Goal: Task Accomplishment & Management: Use online tool/utility

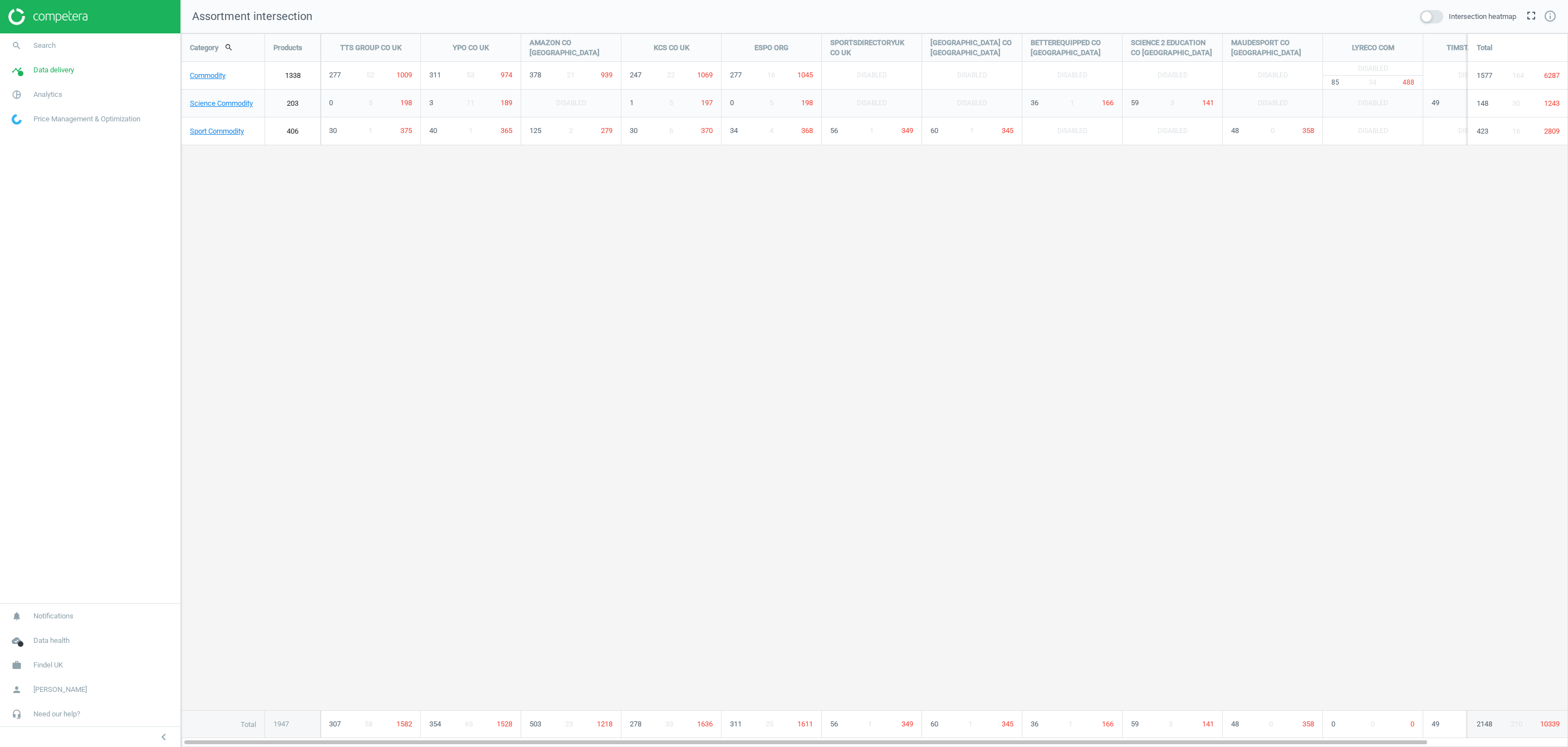
scroll to position [713, 1387]
click at [40, 71] on span "Data delivery" at bounding box center [54, 70] width 41 height 10
click at [28, 125] on span "Matches" at bounding box center [24, 127] width 25 height 9
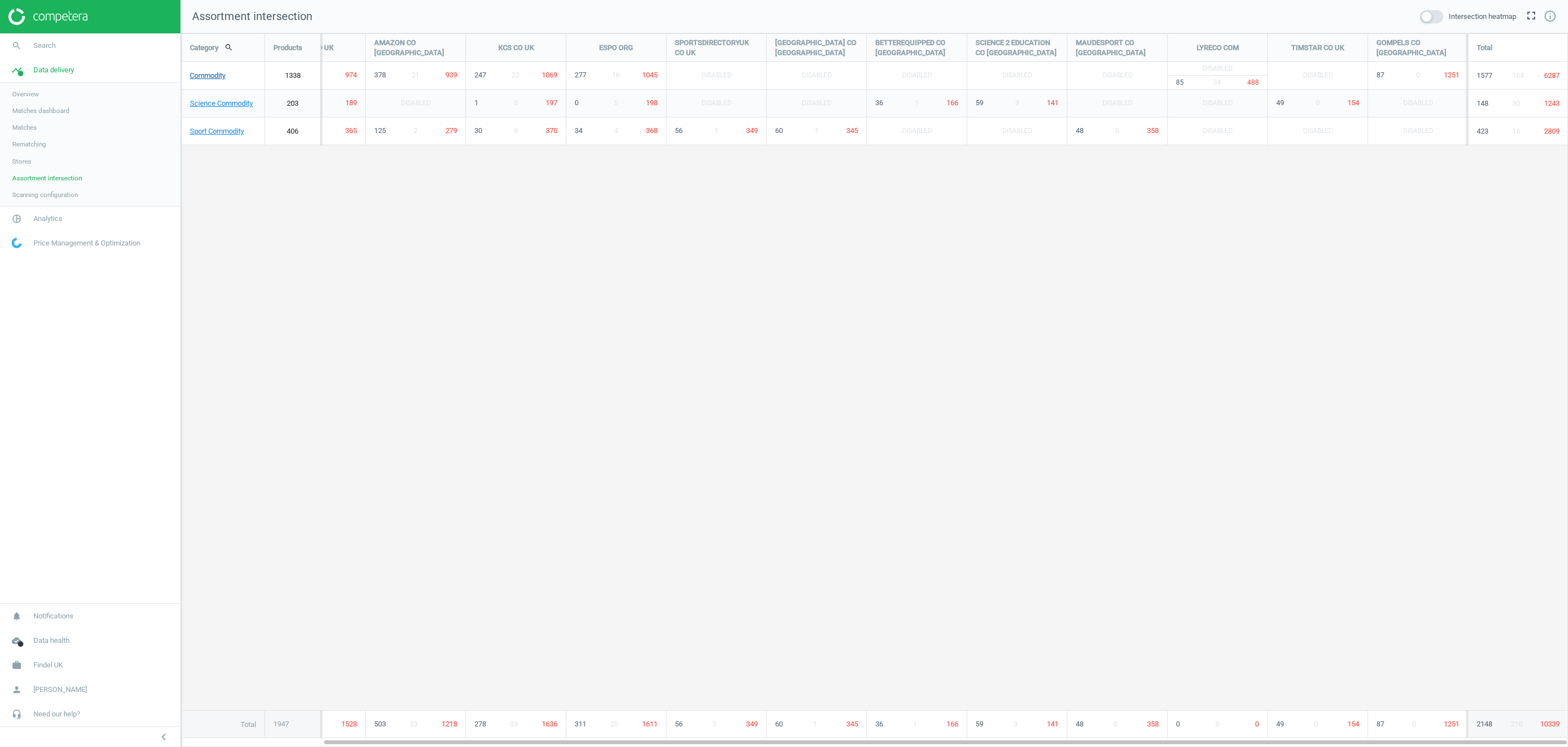
click at [209, 75] on link "Commodity" at bounding box center [223, 76] width 83 height 28
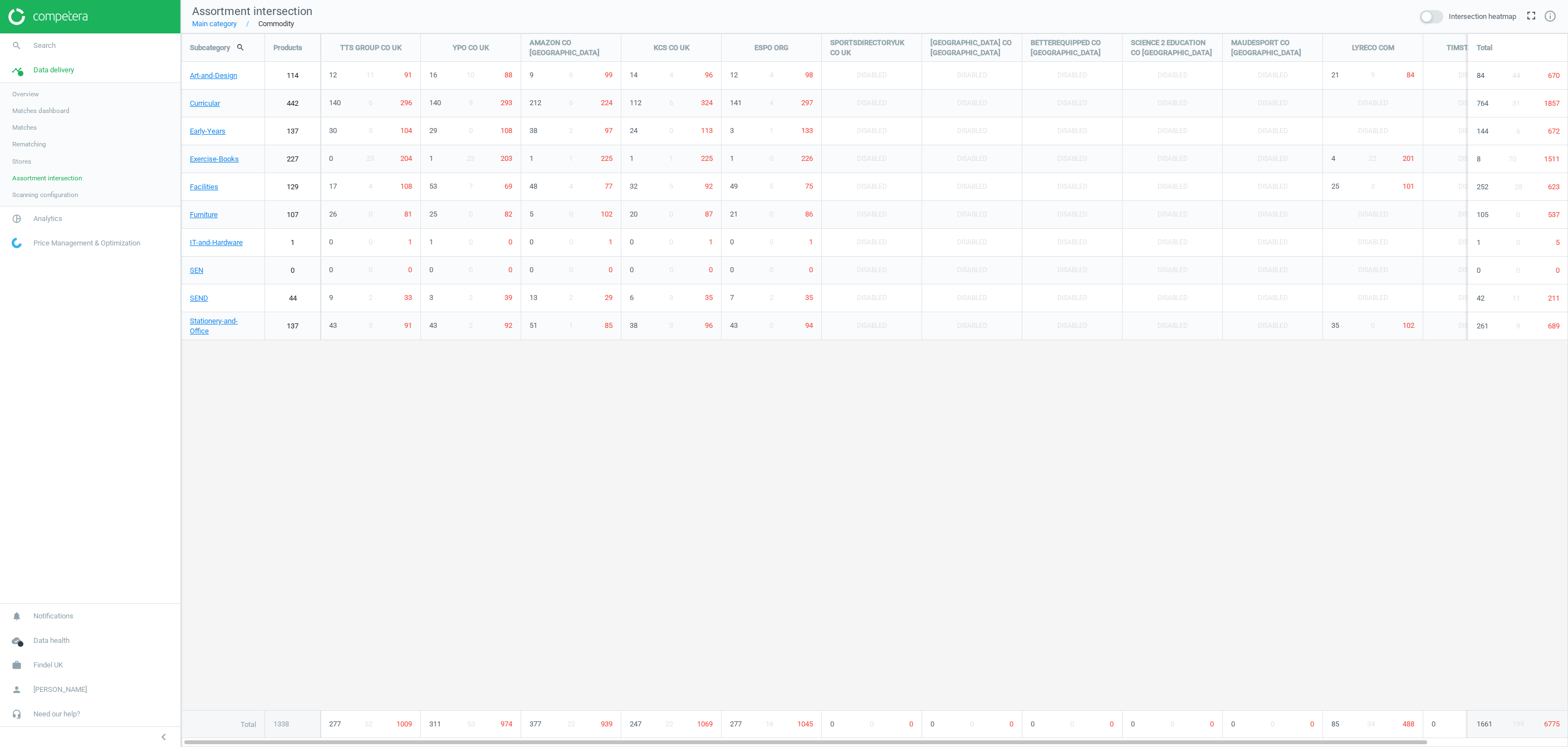
scroll to position [713, 1387]
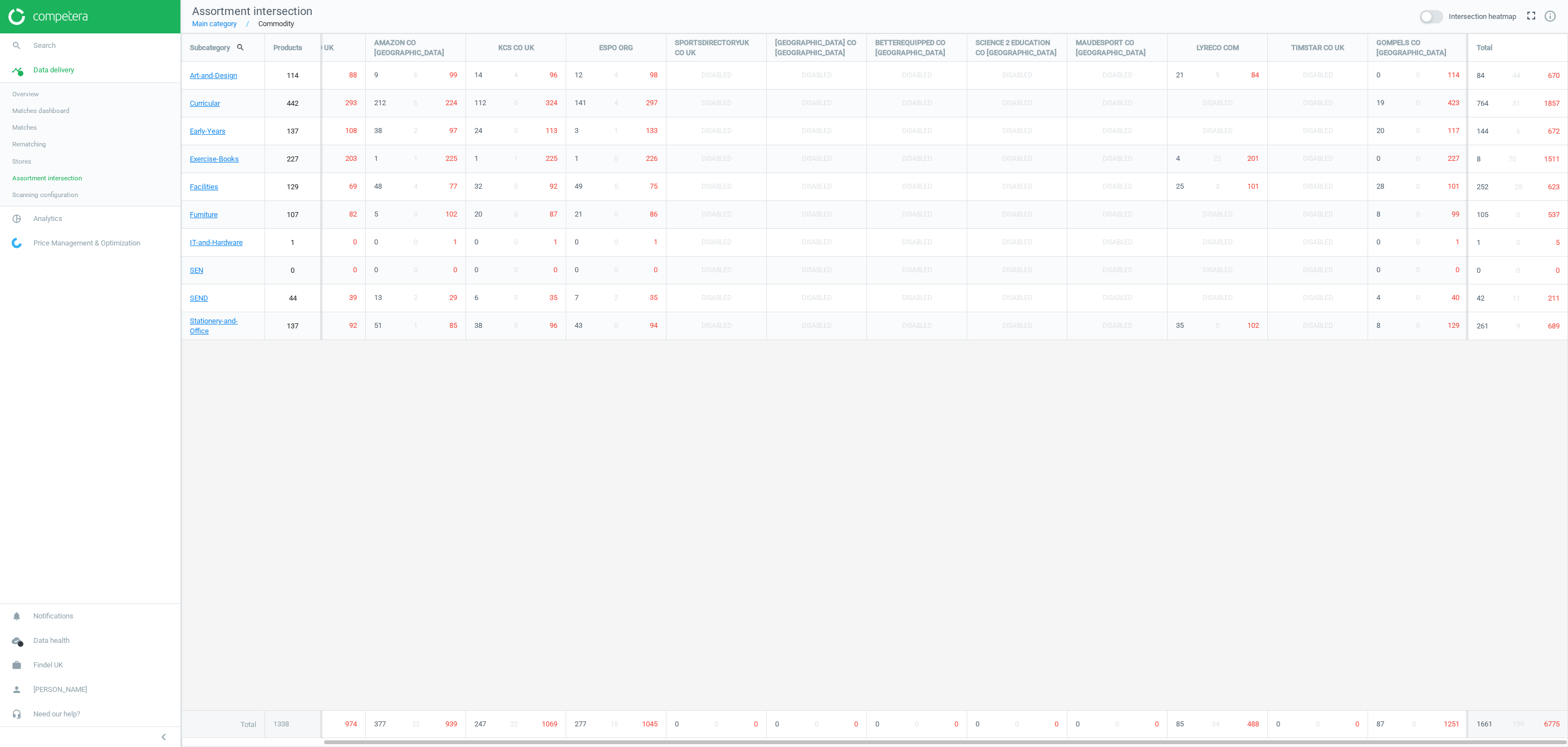
click at [222, 27] on link "Main category" at bounding box center [214, 24] width 44 height 10
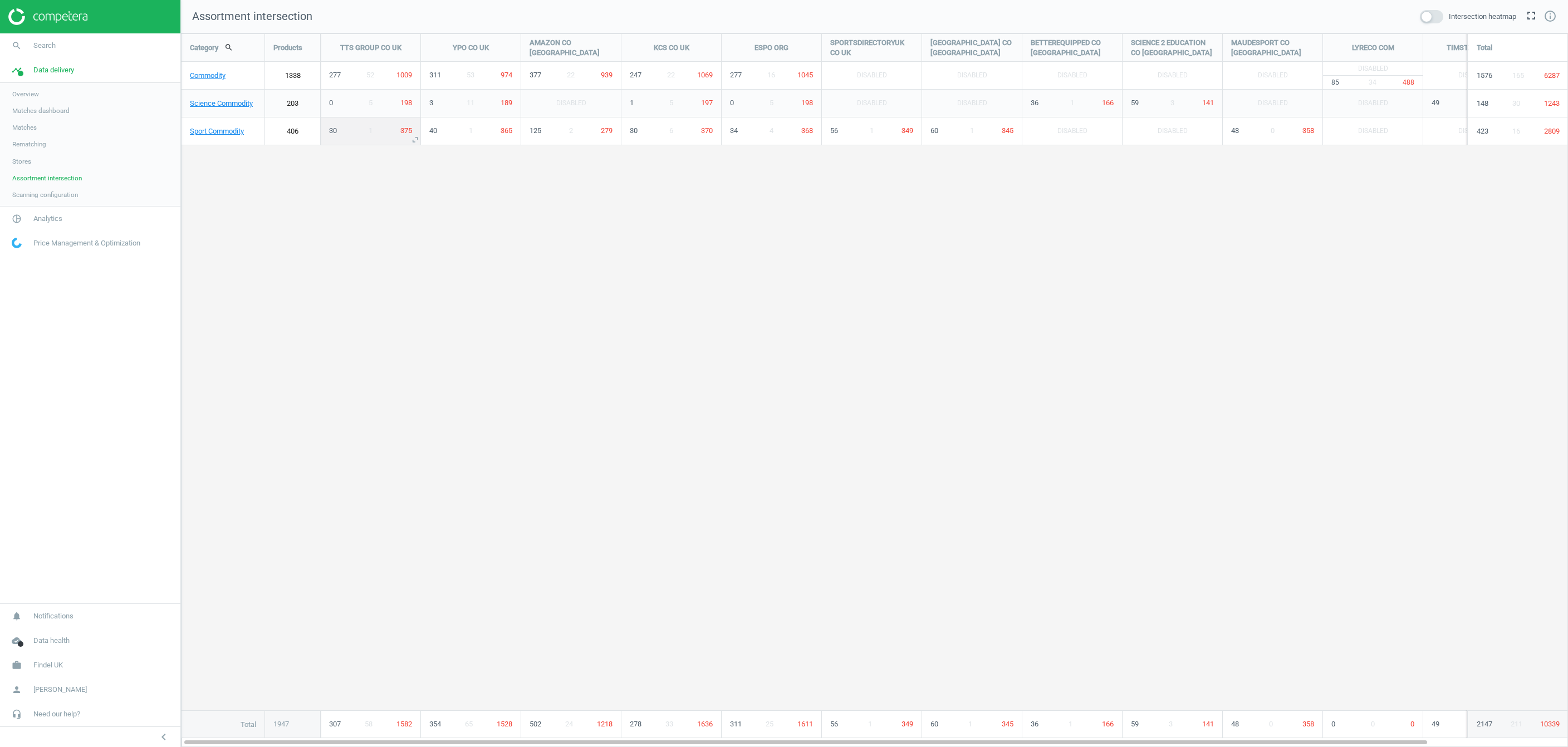
scroll to position [713, 1387]
click at [209, 78] on link "Commodity" at bounding box center [223, 76] width 83 height 28
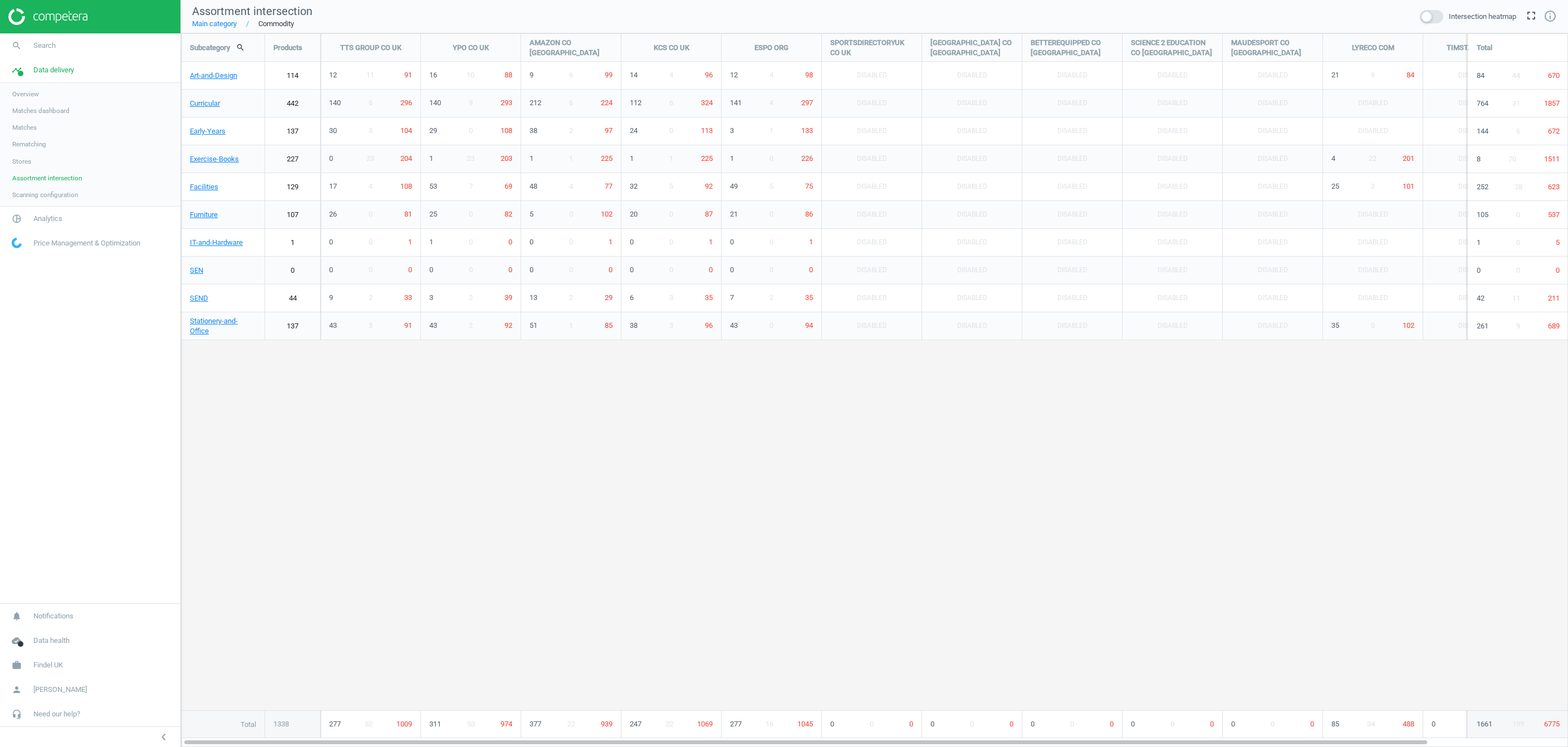
scroll to position [713, 1387]
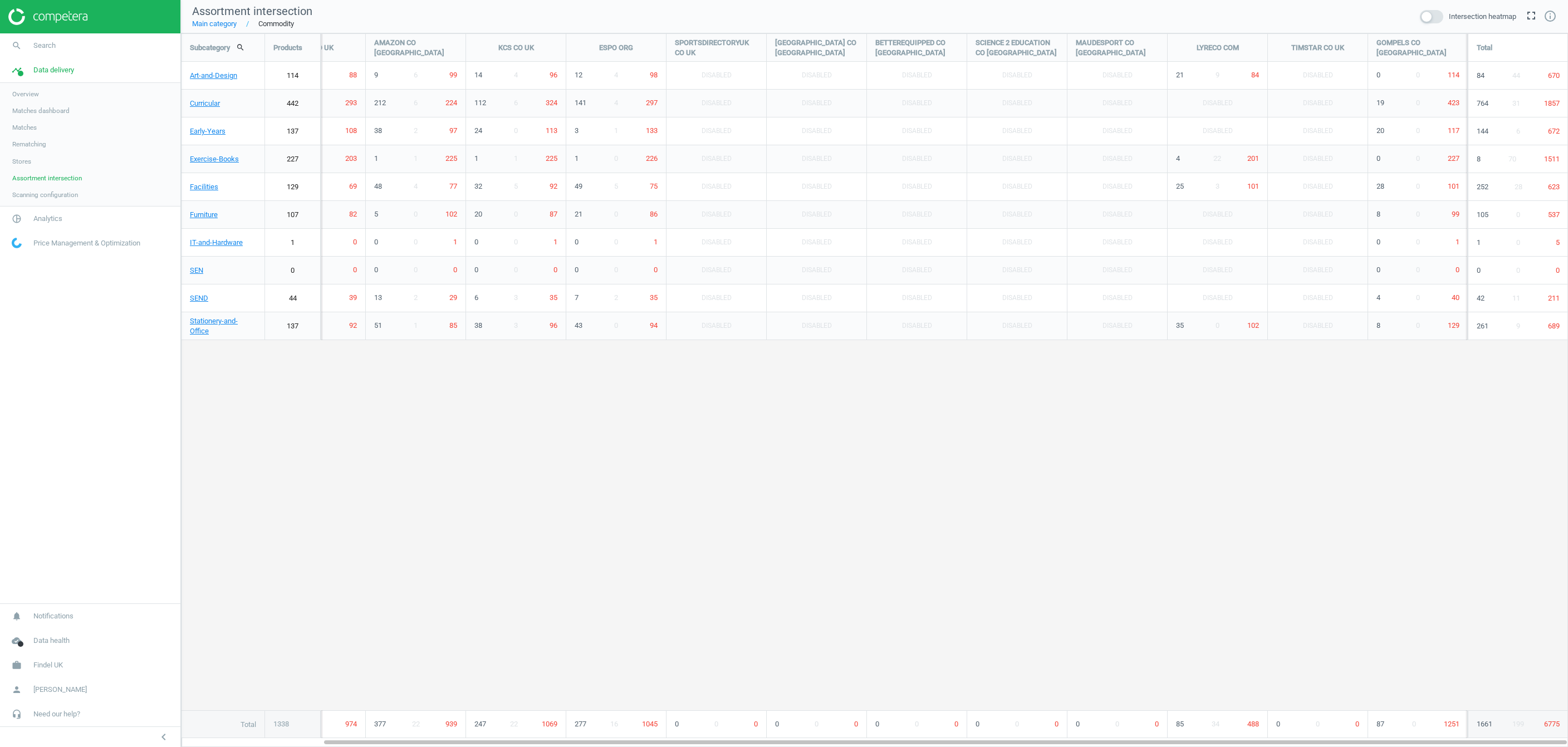
click at [225, 25] on link "Main category" at bounding box center [214, 24] width 44 height 10
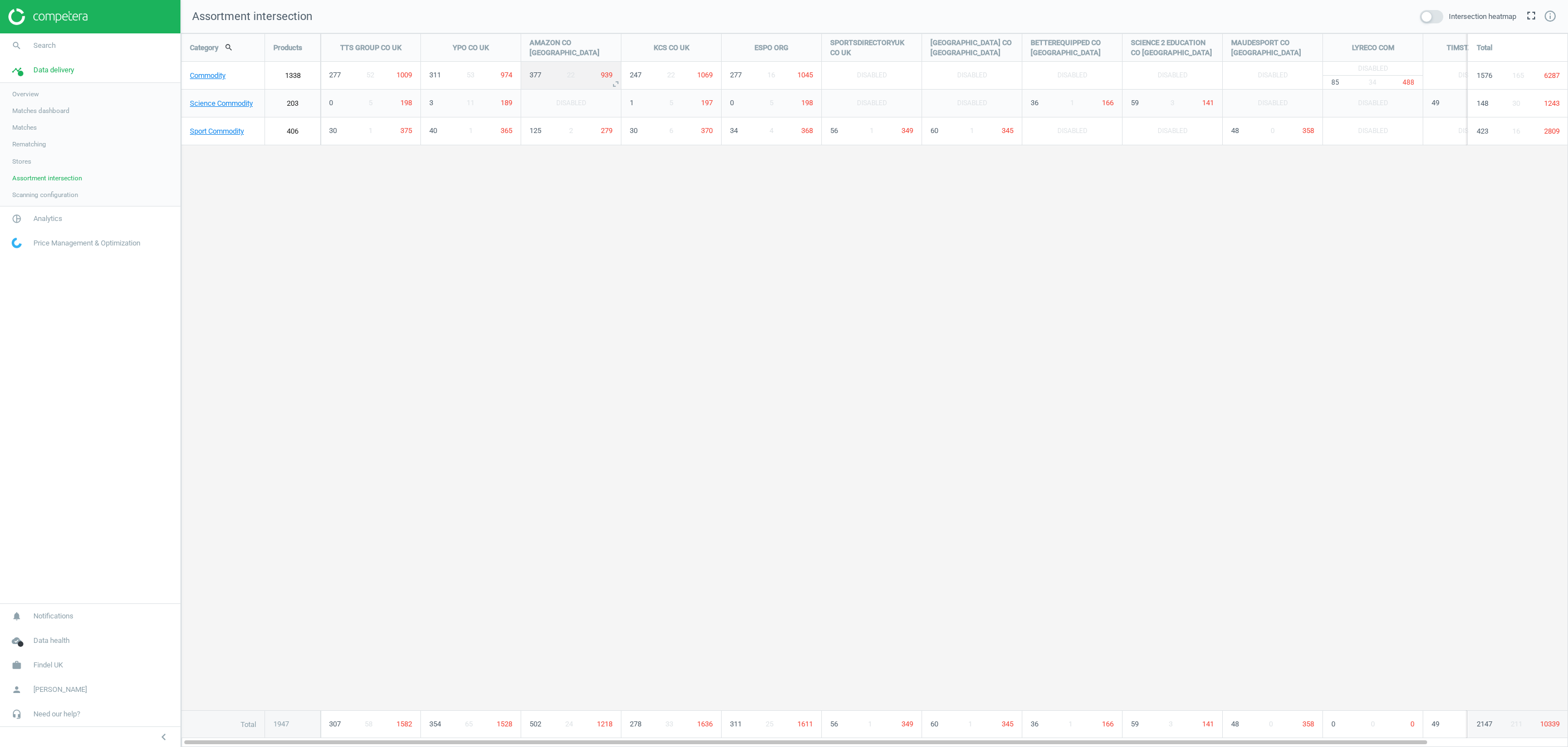
scroll to position [713, 1387]
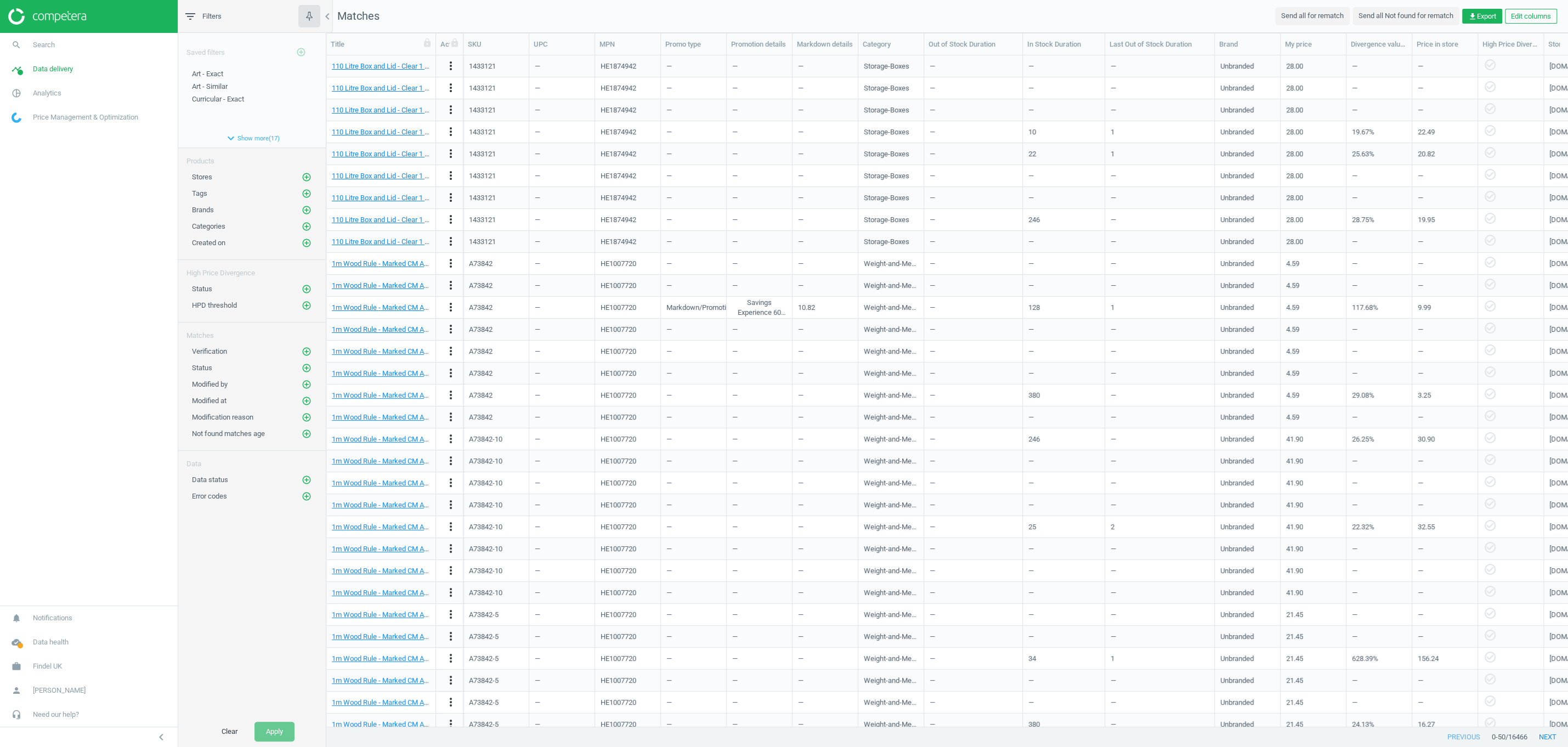
scroll to position [671, 1241]
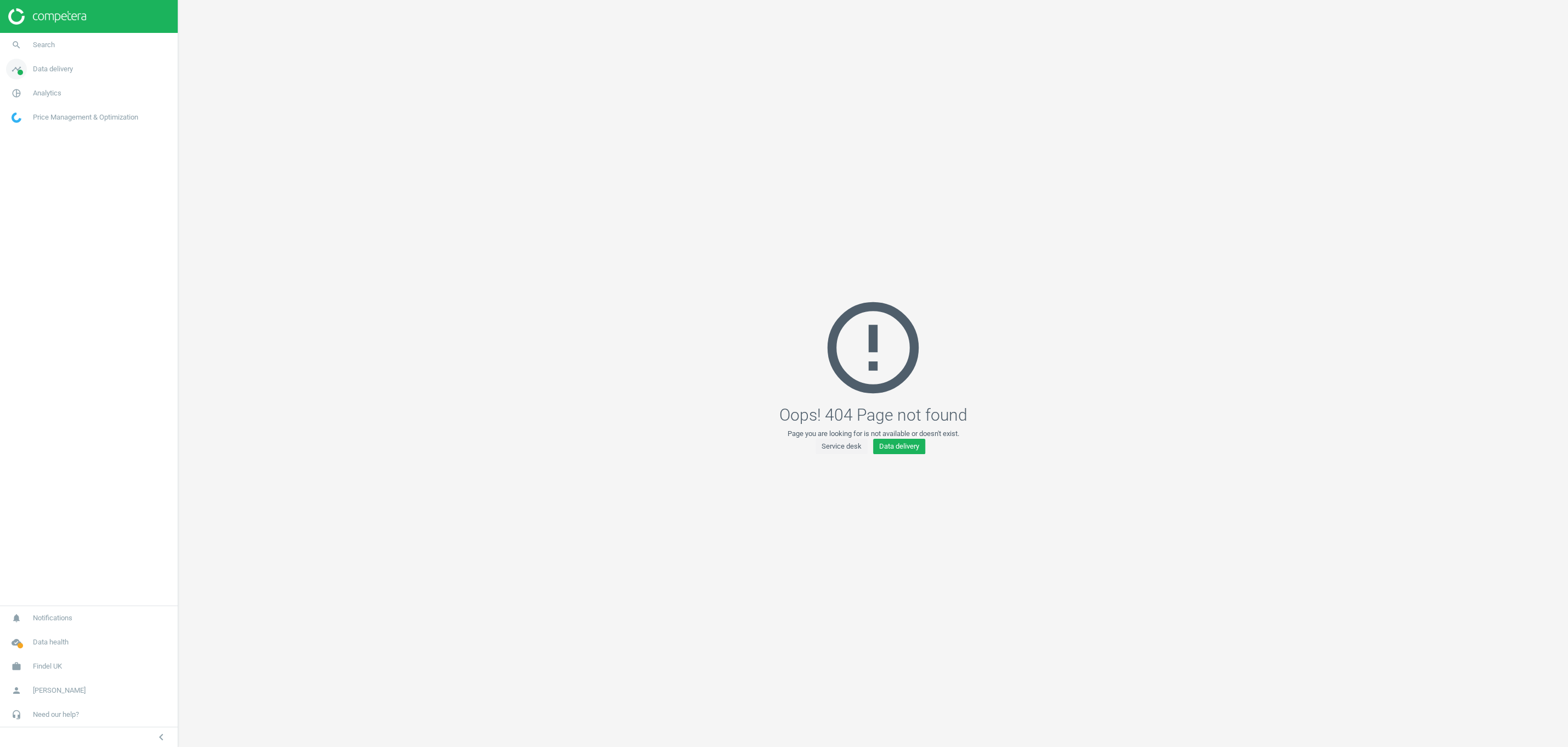
click at [39, 74] on span "Data delivery" at bounding box center [53, 69] width 40 height 10
click at [27, 126] on span "Matches" at bounding box center [24, 126] width 24 height 9
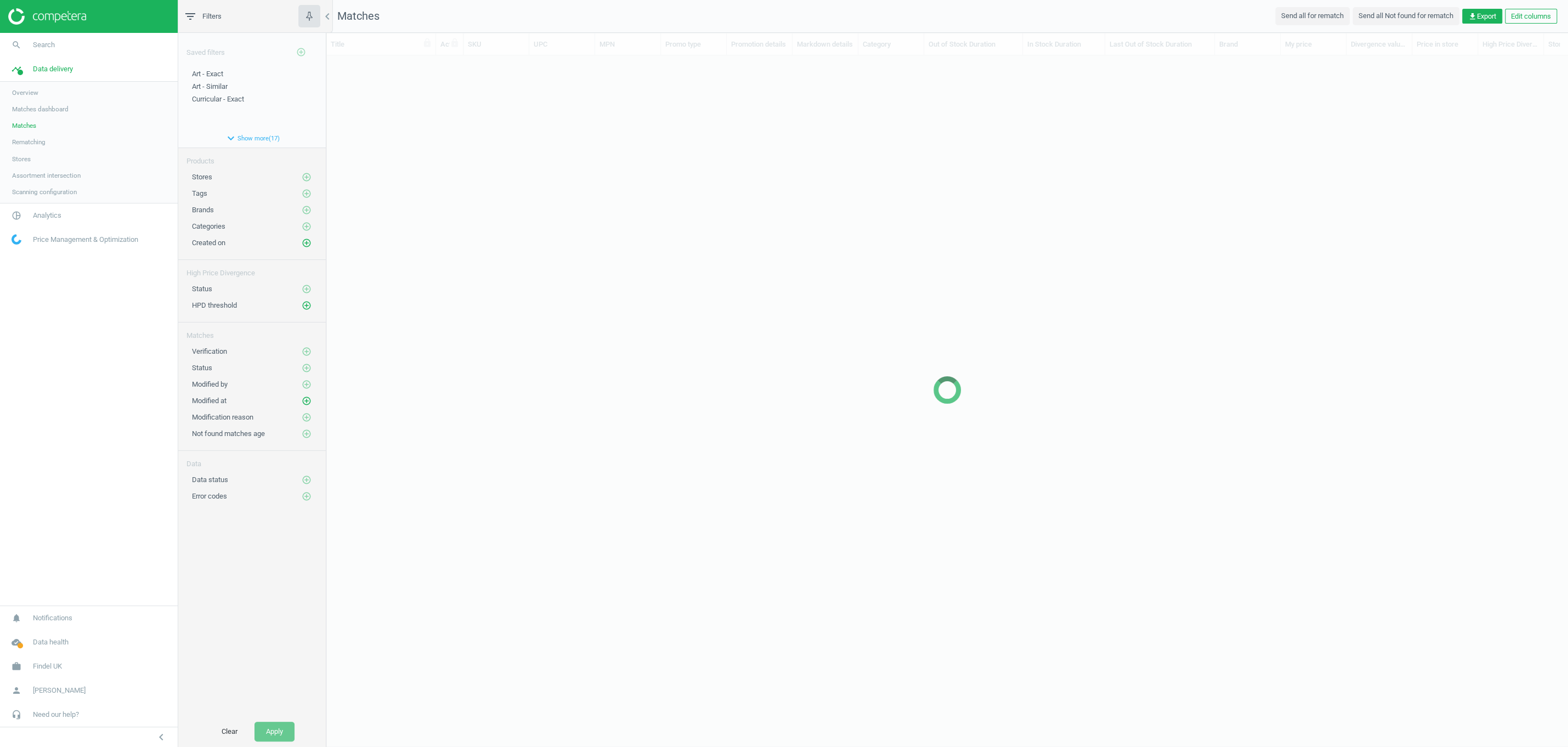
scroll to position [671, 1241]
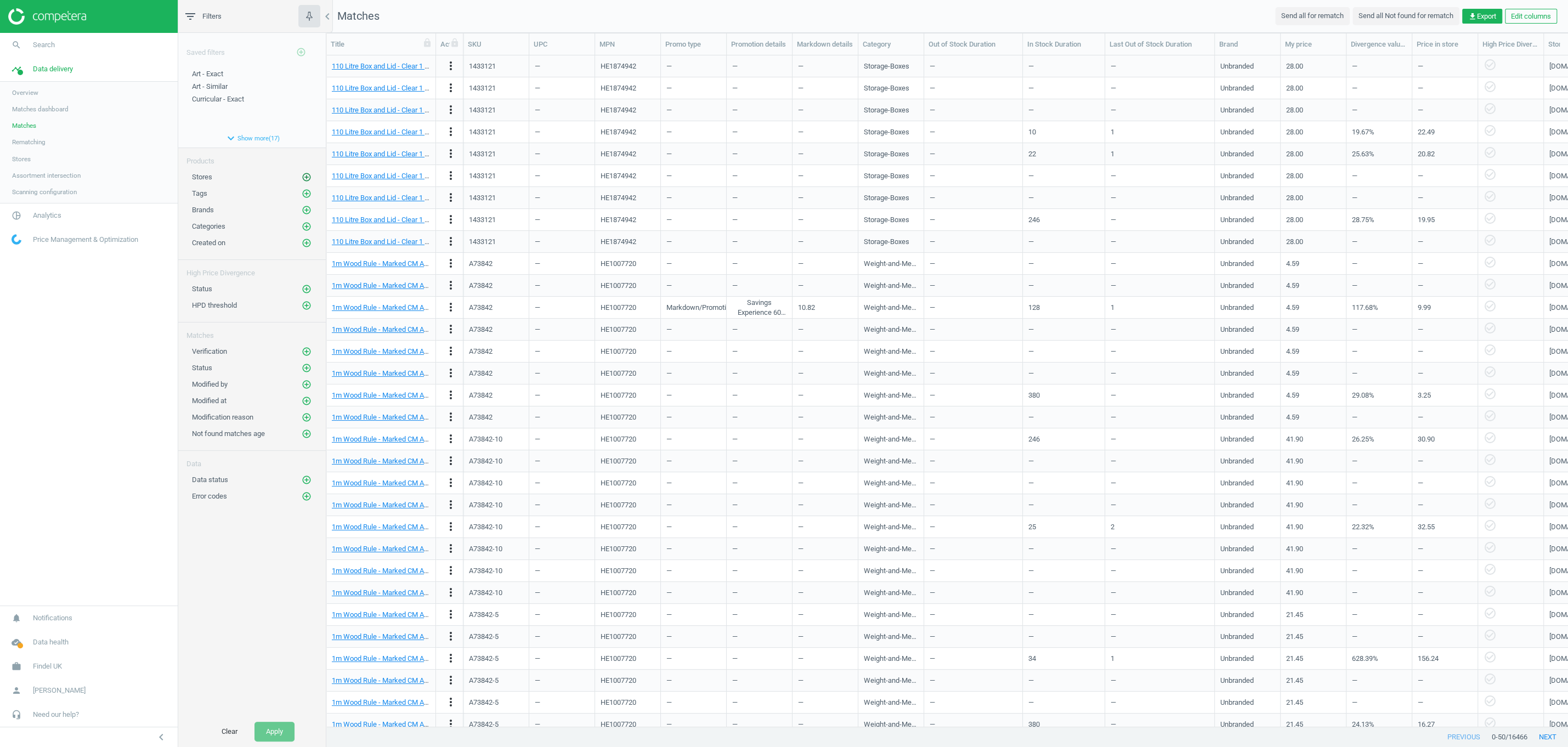
click at [307, 178] on icon "add_circle_outline" at bounding box center [307, 177] width 10 height 10
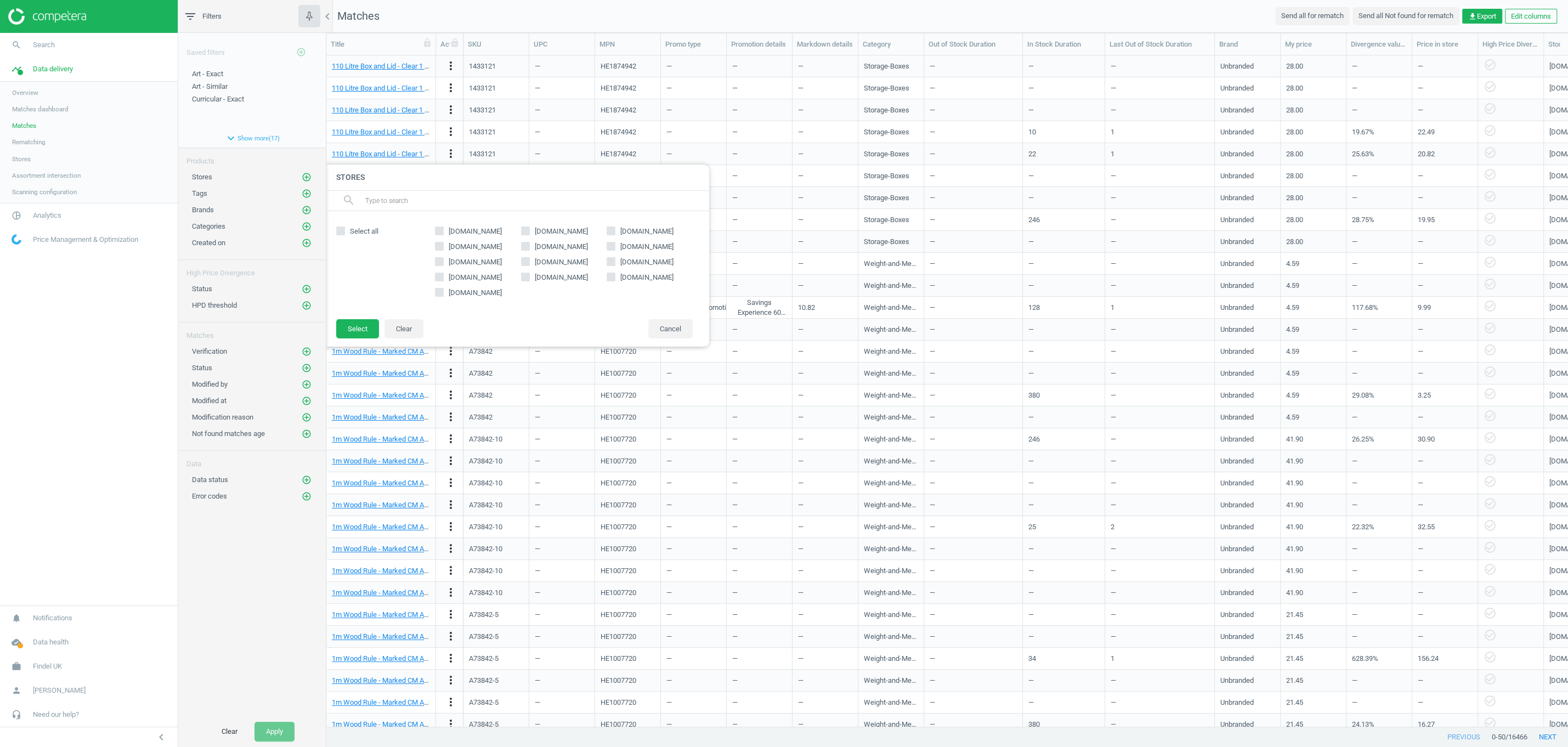
click at [440, 280] on input "[DOMAIN_NAME]" at bounding box center [439, 277] width 7 height 7
checkbox input "true"
click at [358, 330] on button "Select" at bounding box center [357, 329] width 43 height 19
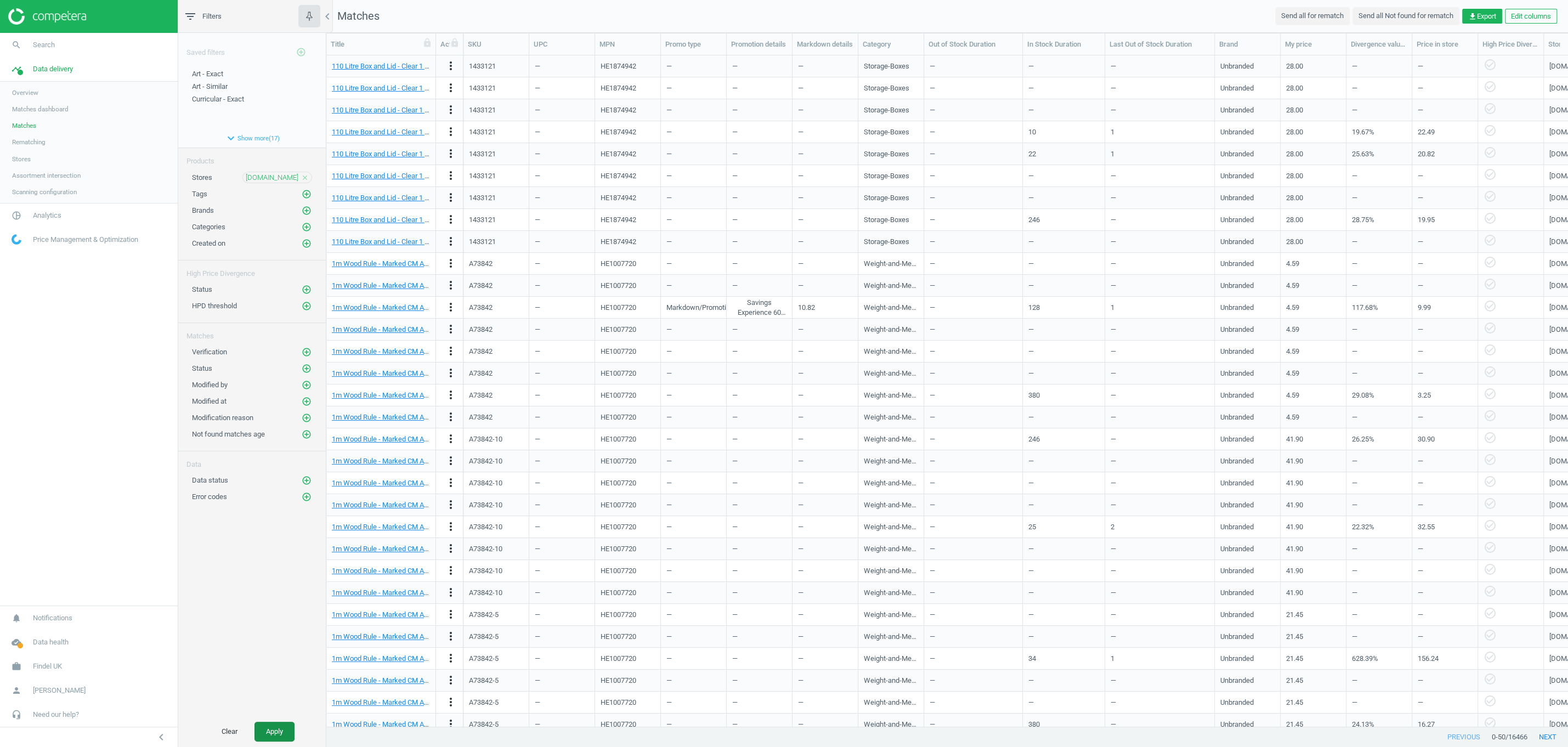
click at [273, 734] on button "Apply" at bounding box center [275, 732] width 40 height 19
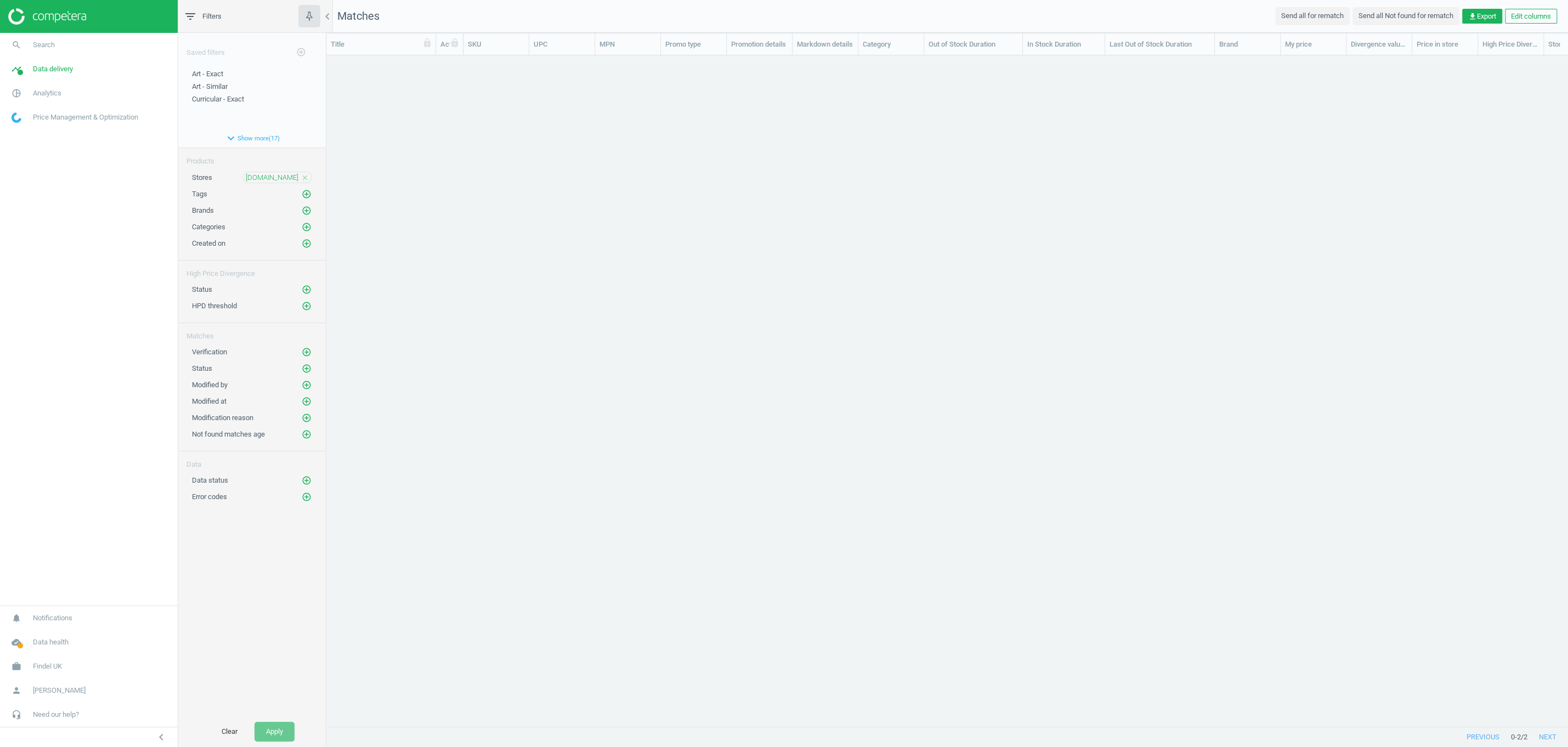
scroll to position [671, 1241]
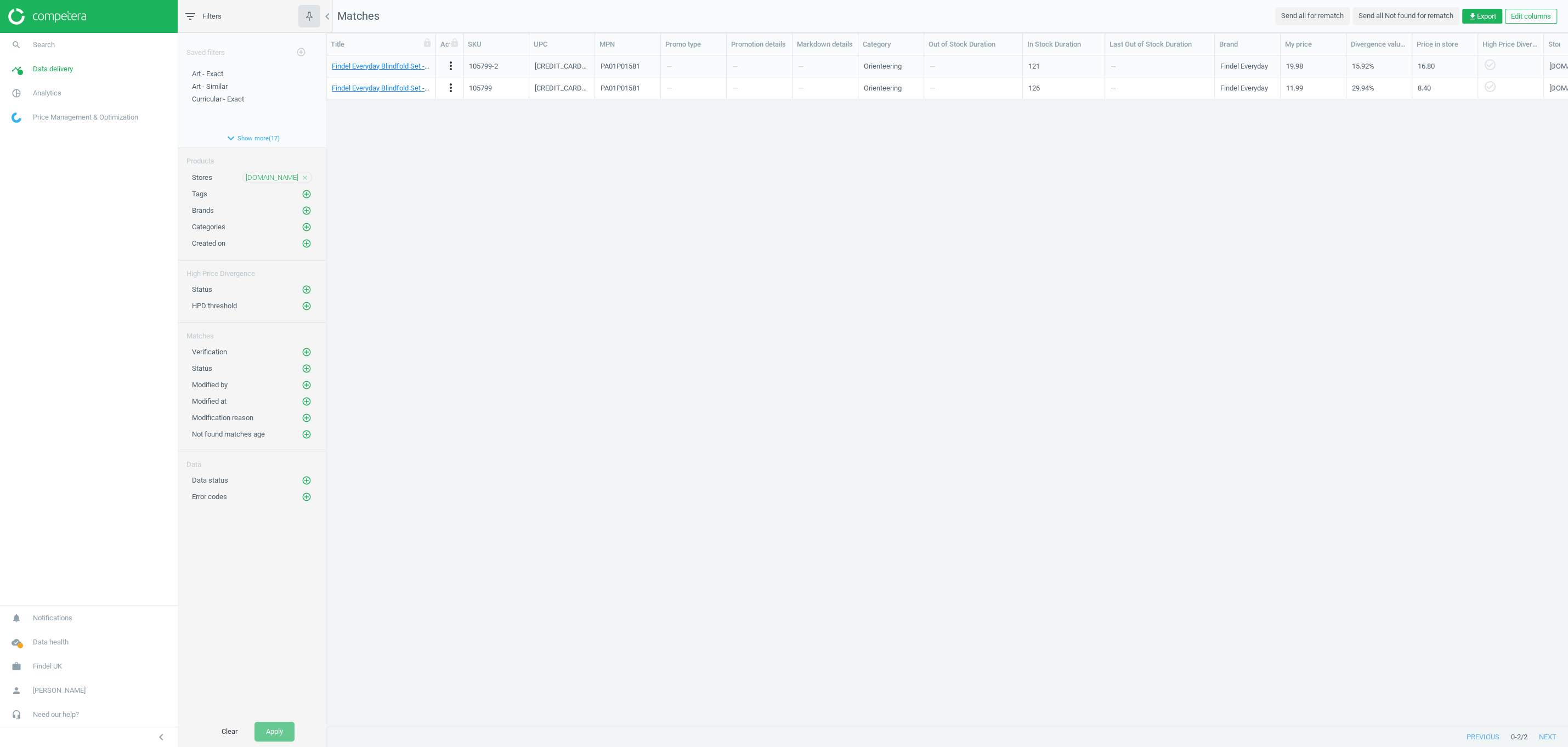
click at [304, 178] on icon "close" at bounding box center [305, 178] width 8 height 8
click at [56, 62] on link "timeline Data delivery" at bounding box center [89, 69] width 178 height 24
click at [22, 158] on span "Stores" at bounding box center [21, 159] width 19 height 9
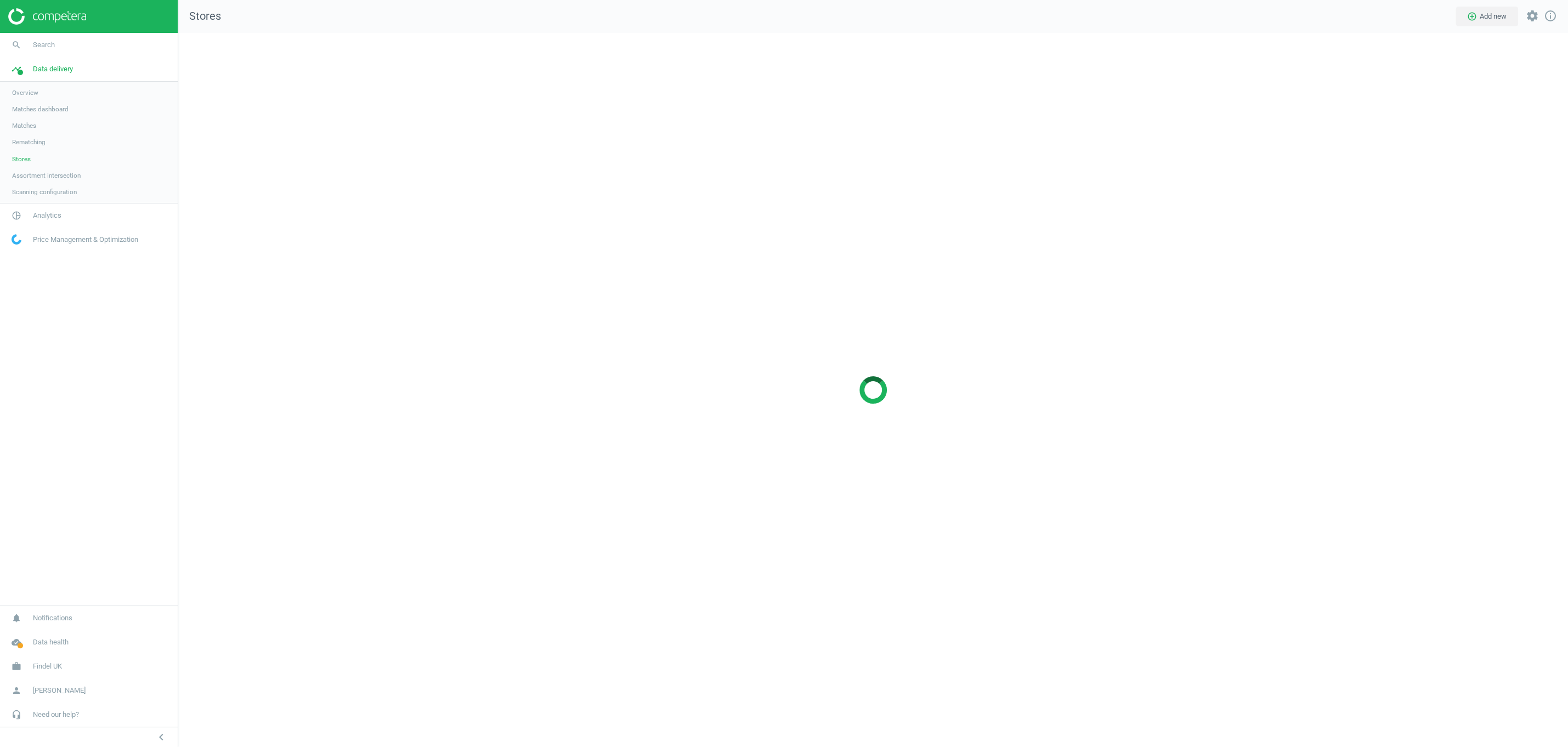
scroll to position [715, 1390]
